Goal: Contribute content: Add original content to the website for others to see

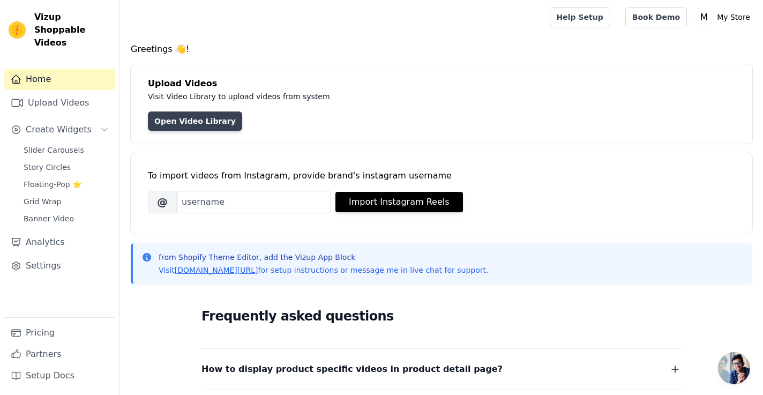
click at [191, 121] on link "Open Video Library" at bounding box center [195, 120] width 94 height 19
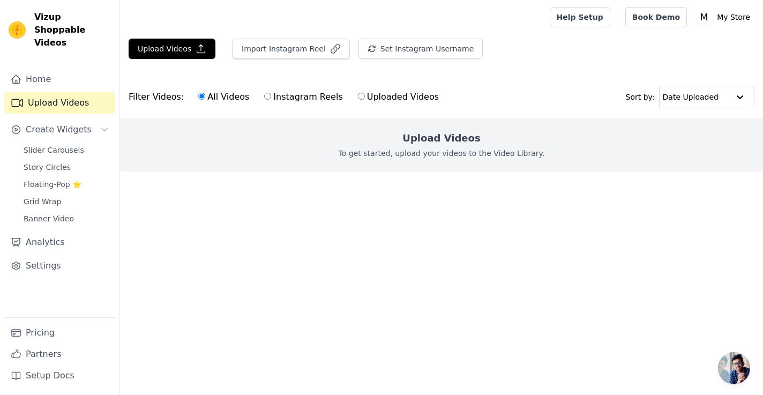
click at [477, 145] on div "Upload Videos To get started, upload your videos to the Video Library." at bounding box center [441, 145] width 643 height 54
click at [198, 44] on icon "button" at bounding box center [201, 48] width 11 height 11
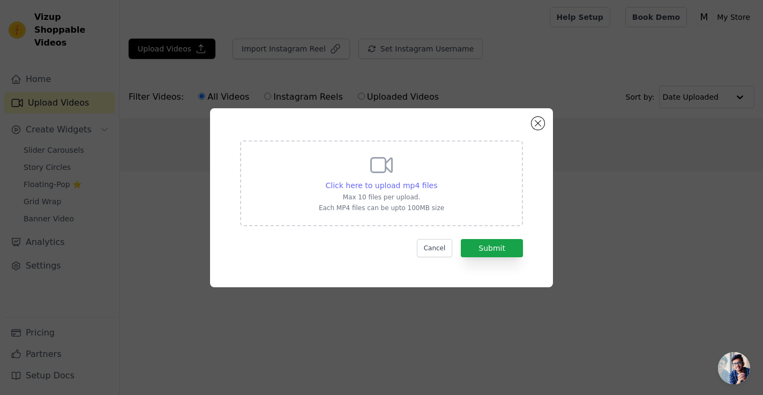
click at [388, 183] on span "Click here to upload mp4 files" at bounding box center [382, 185] width 112 height 9
click at [437, 180] on input "Click here to upload mp4 files Max 10 files per upload. Each MP4 files can be u…" at bounding box center [437, 180] width 1 height 1
type input "C:\fakepath\a166cb9e5ebb4f9f82470d3354f436d6.HD-1080p-2.5Mbps-49789106.mp4"
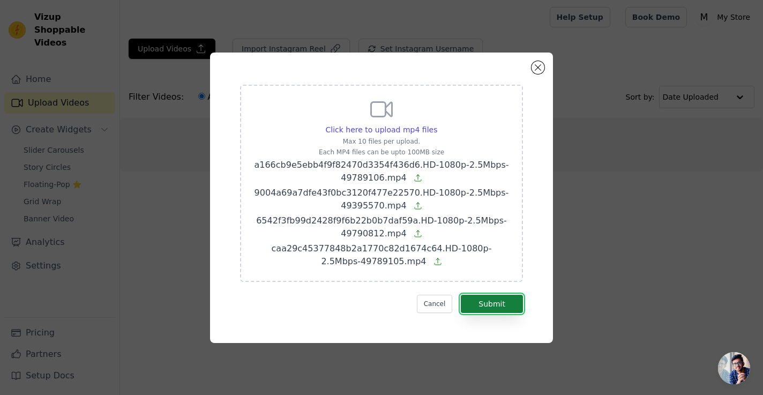
click at [491, 301] on button "Submit" at bounding box center [492, 304] width 62 height 18
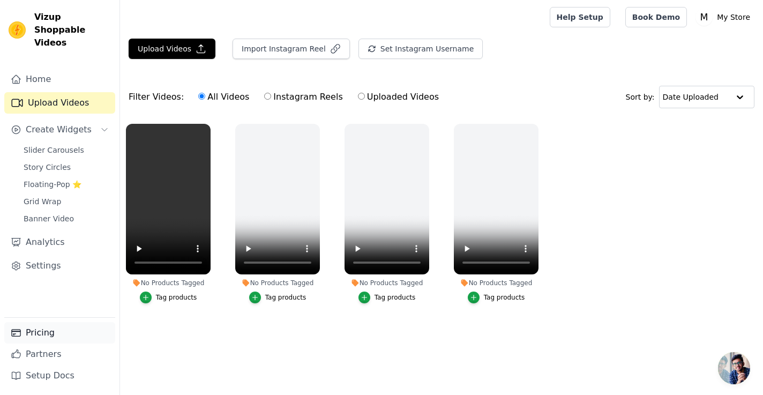
click at [55, 332] on link "Pricing" at bounding box center [59, 332] width 111 height 21
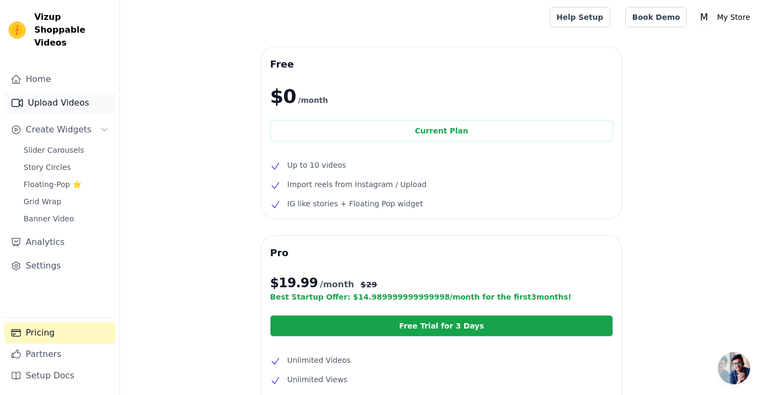
click at [59, 94] on link "Upload Videos" at bounding box center [59, 102] width 111 height 21
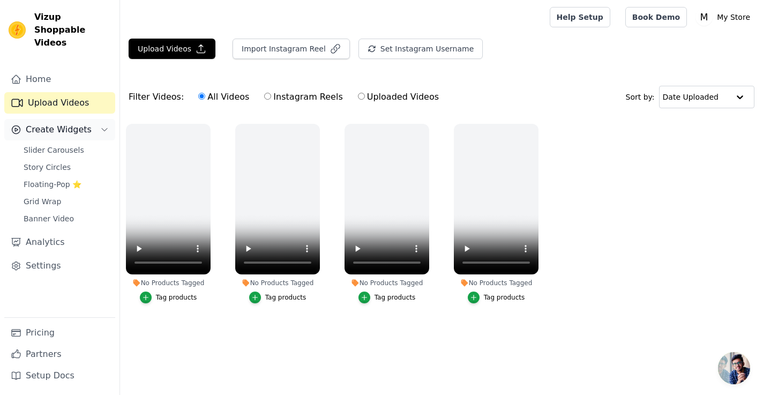
click at [71, 125] on button "Create Widgets" at bounding box center [59, 129] width 111 height 21
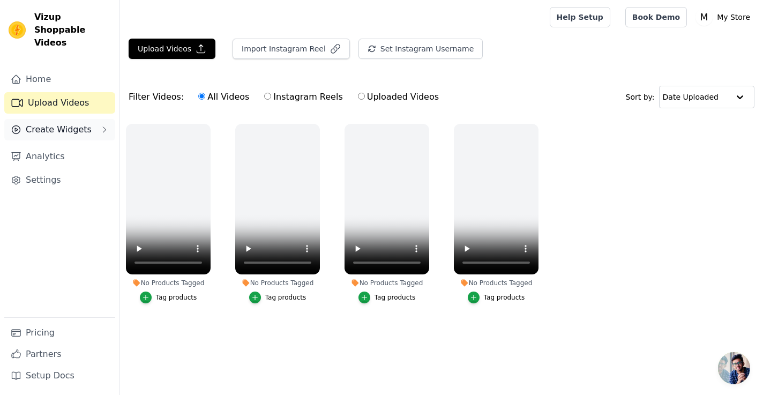
click at [85, 123] on span "Create Widgets" at bounding box center [59, 129] width 66 height 13
